Goal: Information Seeking & Learning: Learn about a topic

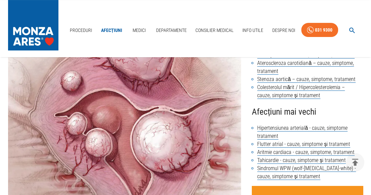
click at [148, 122] on img at bounding box center [124, 135] width 233 height 202
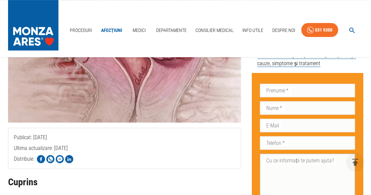
scroll to position [235, 0]
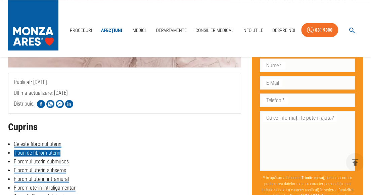
click at [36, 154] on link "Tipuri de fibrom uterin" at bounding box center [37, 153] width 47 height 7
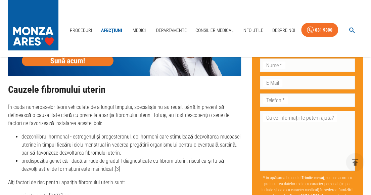
scroll to position [1016, 0]
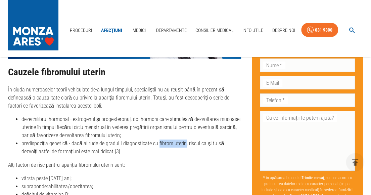
drag, startPoint x: 156, startPoint y: 127, endPoint x: 183, endPoint y: 128, distance: 26.6
click at [183, 139] on li "predispoziția genetică - dacă ai rude de gradul I diagnosticate cu fibrom uteri…" at bounding box center [132, 147] width 220 height 16
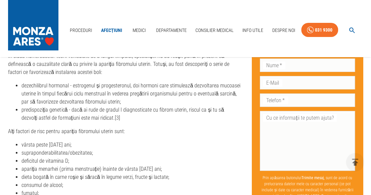
click at [68, 157] on li "deficitul de vitamina D;" at bounding box center [132, 161] width 220 height 8
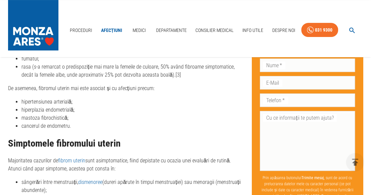
scroll to position [1218, 0]
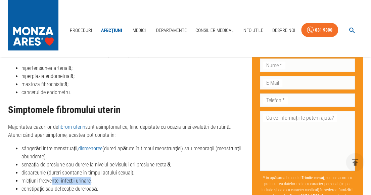
drag, startPoint x: 90, startPoint y: 164, endPoint x: 44, endPoint y: 172, distance: 47.1
click at [51, 177] on li "micțiuni frecvente, infecții urinare;" at bounding box center [132, 181] width 220 height 8
drag, startPoint x: 96, startPoint y: 174, endPoint x: 25, endPoint y: 173, distance: 71.6
click at [25, 185] on li "constipație sau defecație dureroasă;" at bounding box center [132, 189] width 220 height 8
drag, startPoint x: 36, startPoint y: 181, endPoint x: 20, endPoint y: 182, distance: 16.1
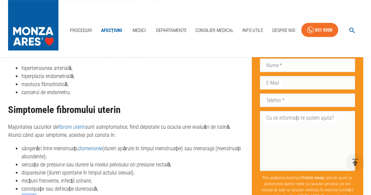
click at [20, 182] on ul "sângerări între menstruații, dismenoree (dureri apărute în timpul menstruației)…" at bounding box center [124, 192] width 233 height 97
click at [27, 193] on li "anemie;" at bounding box center [132, 197] width 220 height 8
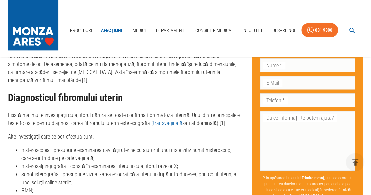
scroll to position [1453, 0]
